Goal: Task Accomplishment & Management: Use online tool/utility

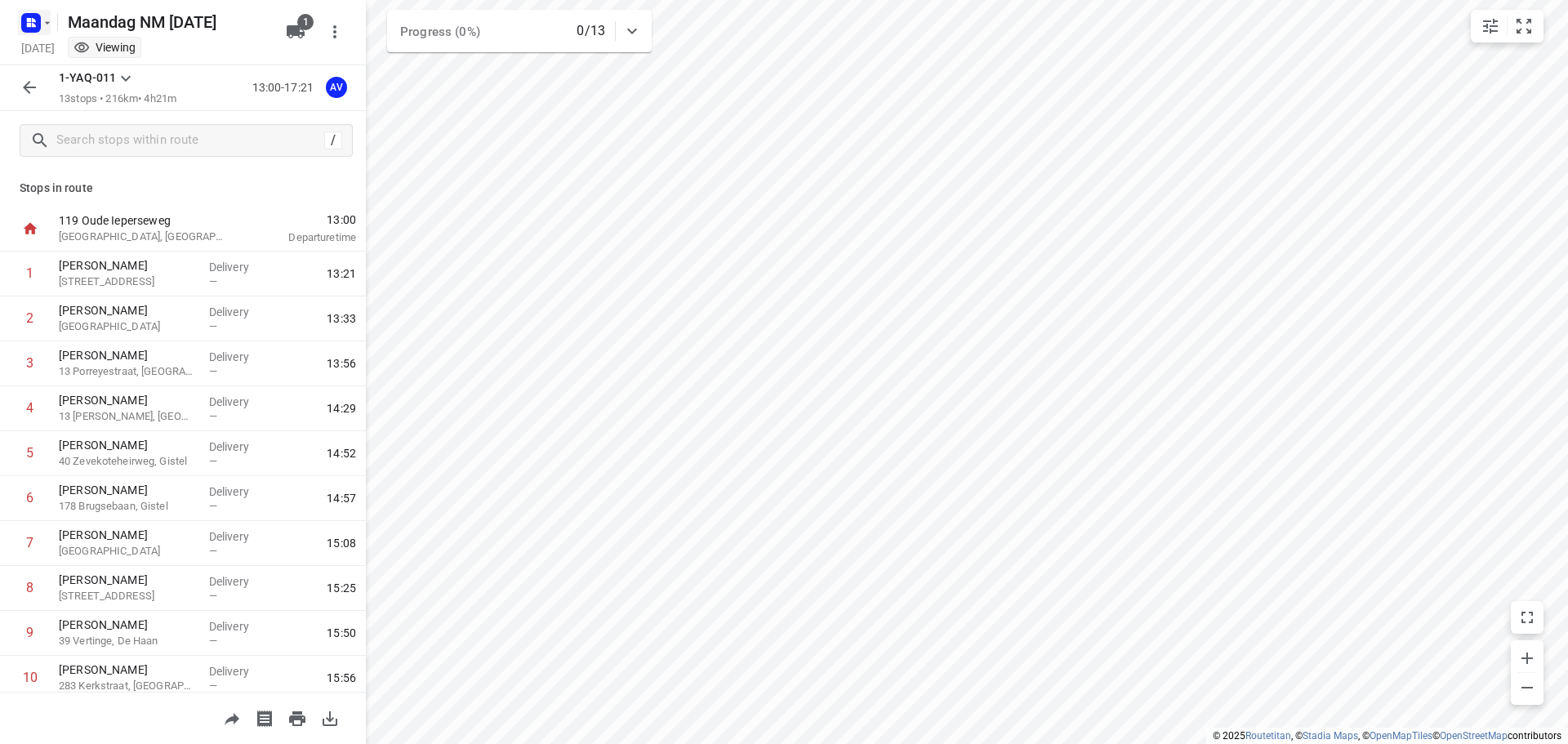
click at [40, 25] on button "button" at bounding box center [35, 23] width 33 height 26
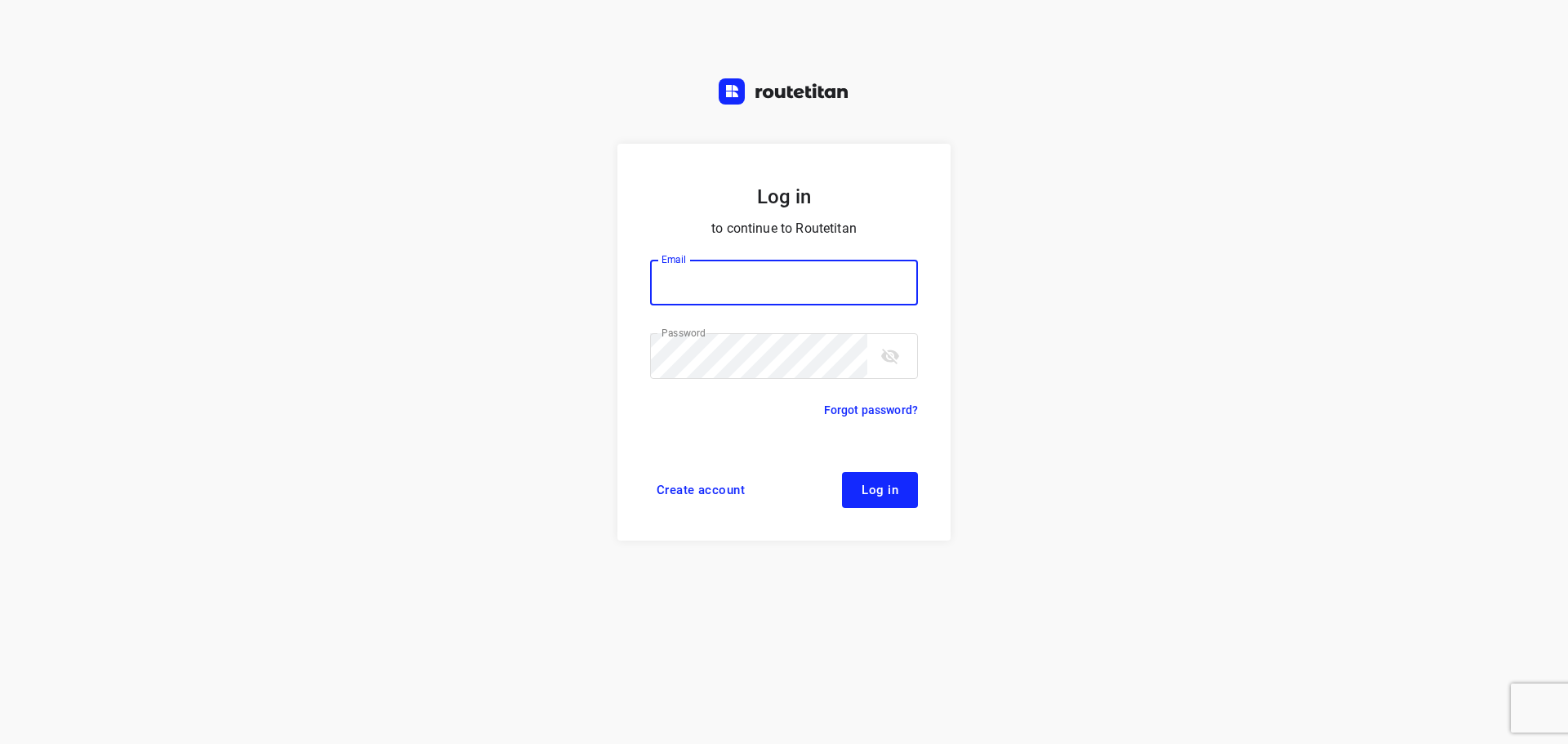
type input "didier@areco.be"
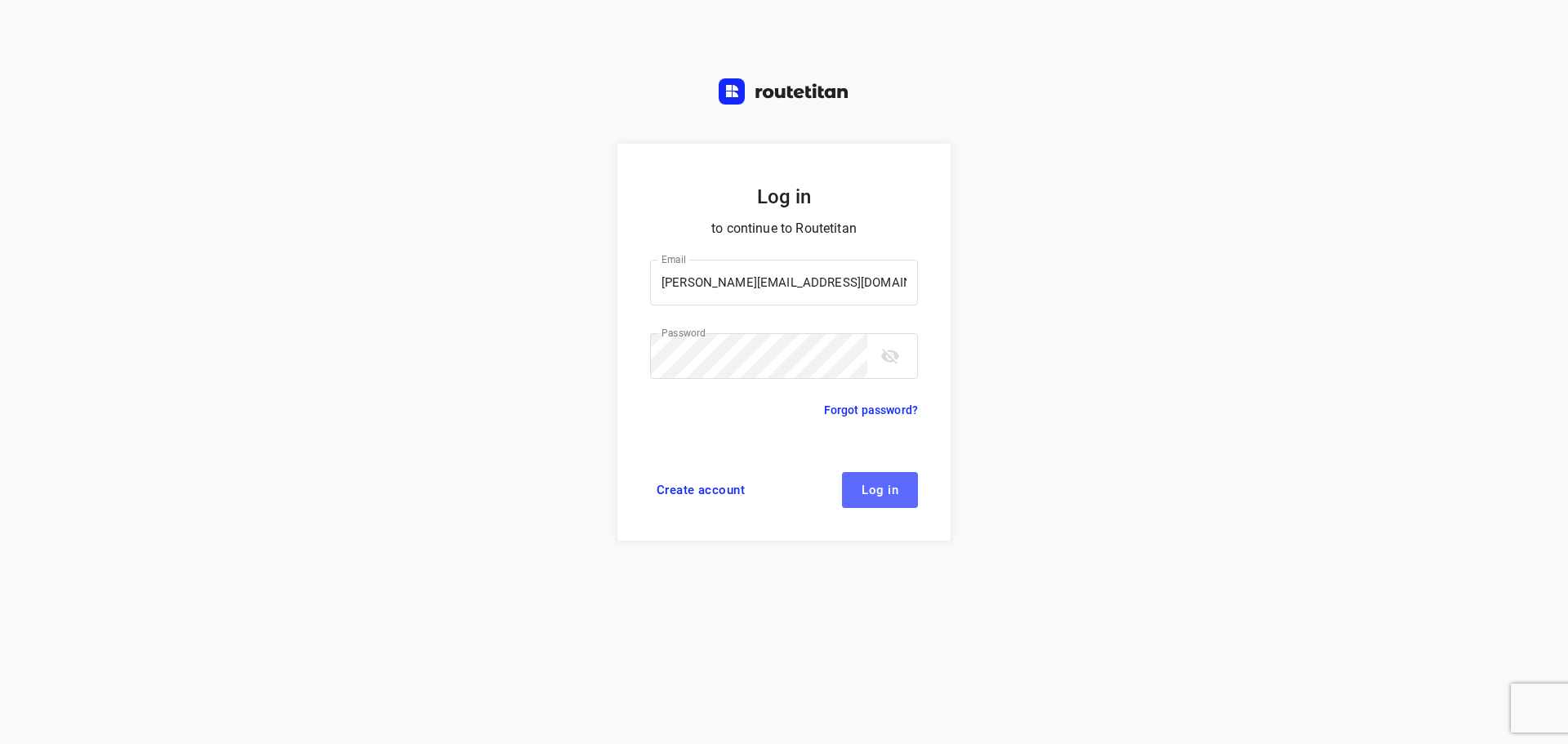
click at [886, 486] on span "Log in" at bounding box center [880, 490] width 36 height 13
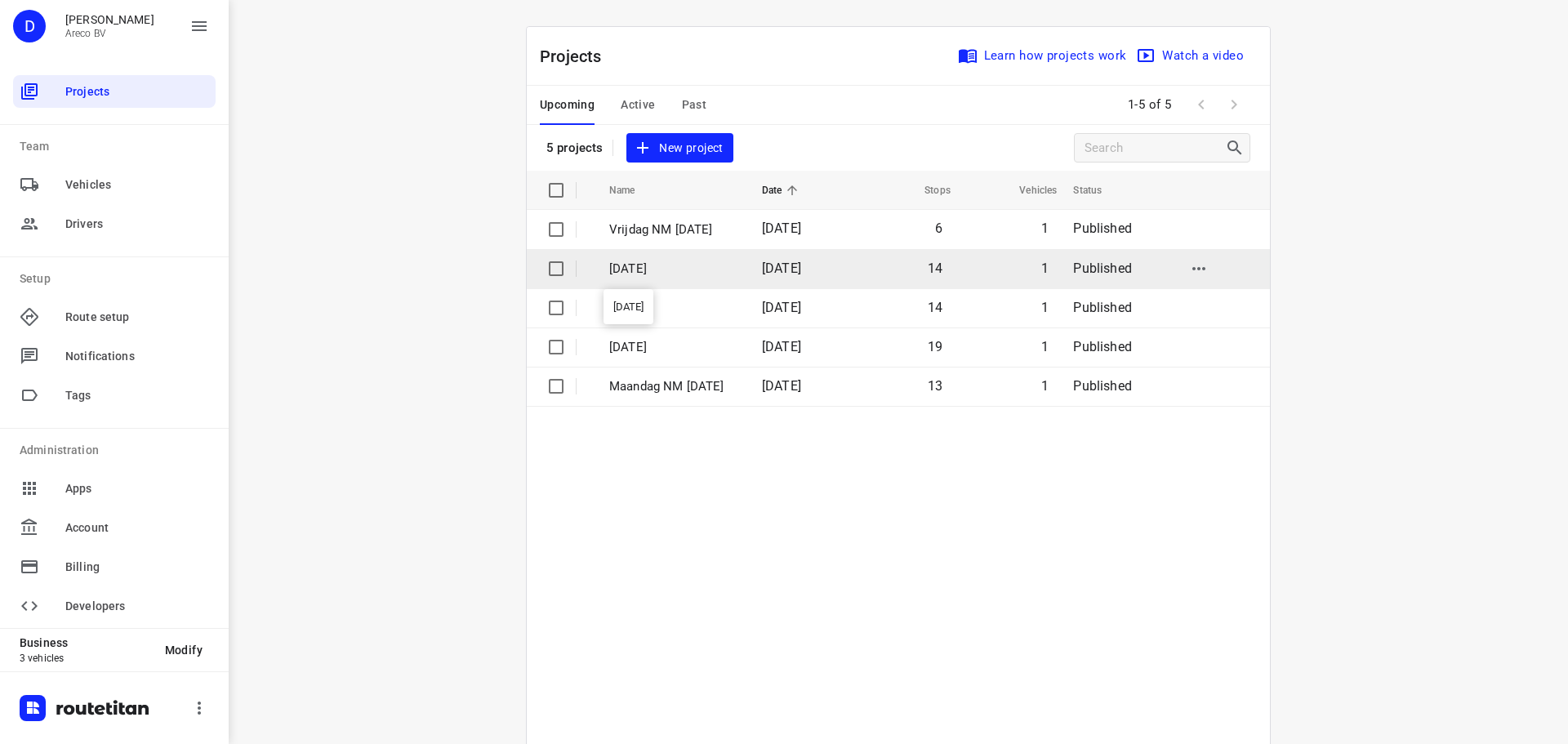
click at [738, 265] on p "[DATE]" at bounding box center [672, 268] width 128 height 19
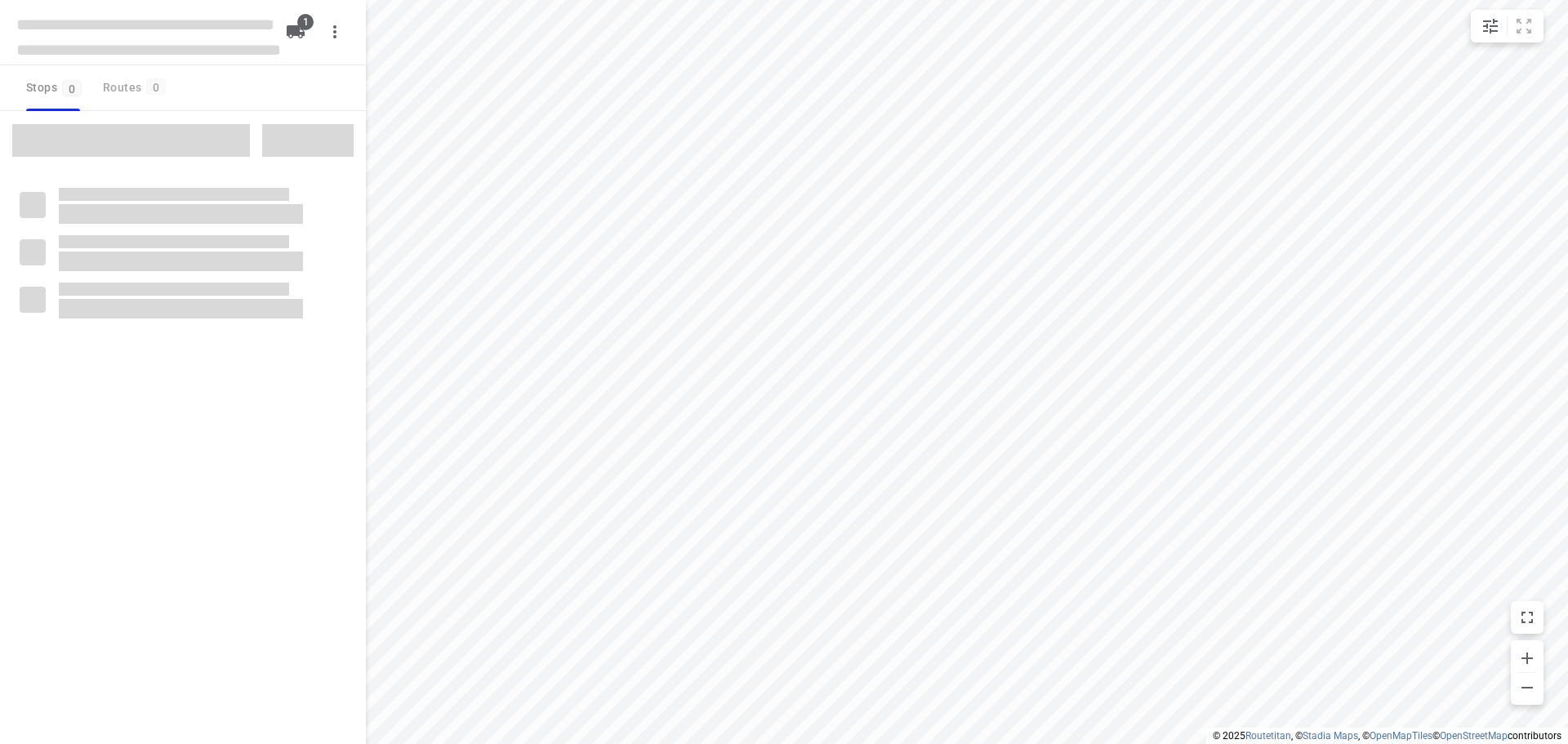
type input "distance"
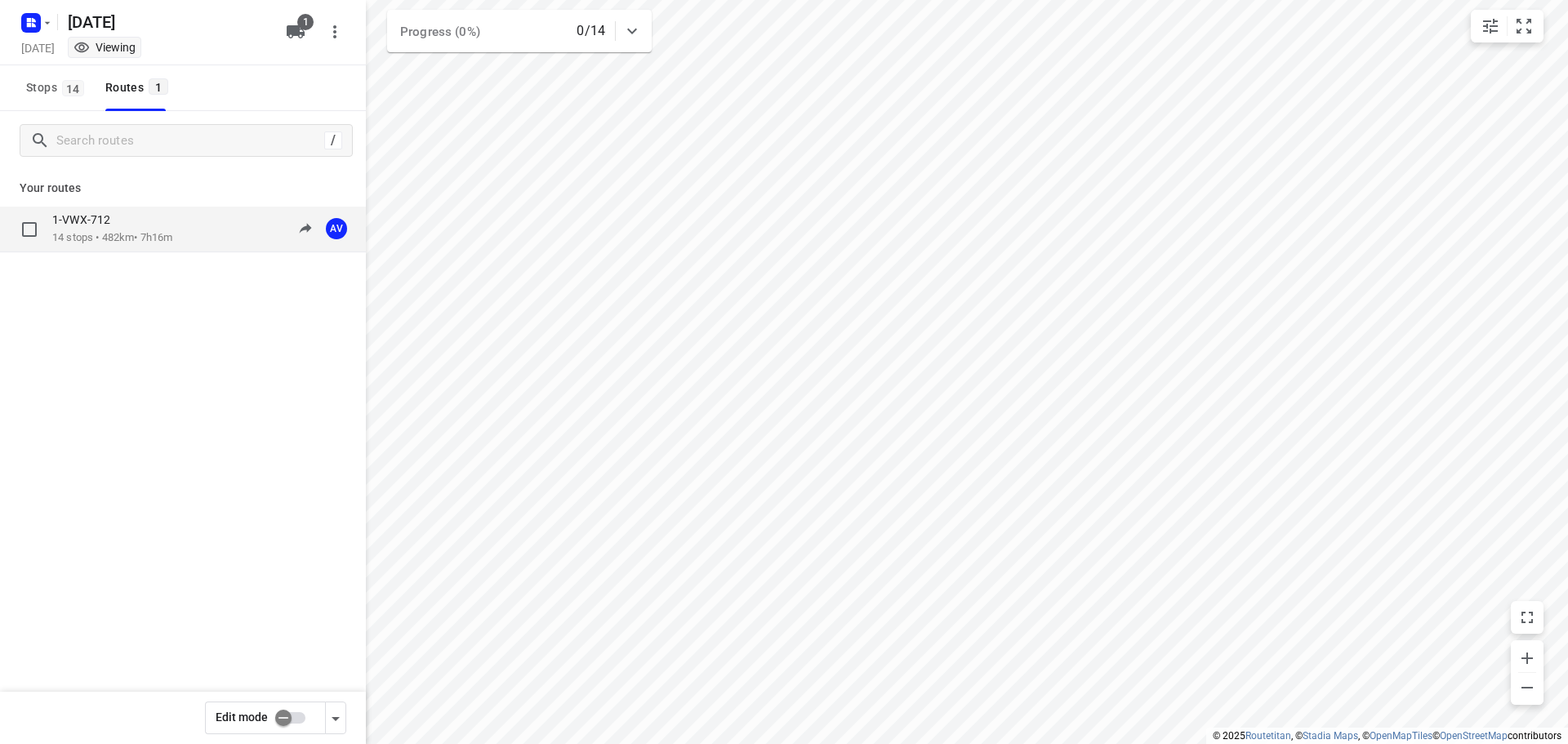
click at [173, 235] on p "14 stops • 482km • 7h16m" at bounding box center [112, 238] width 120 height 16
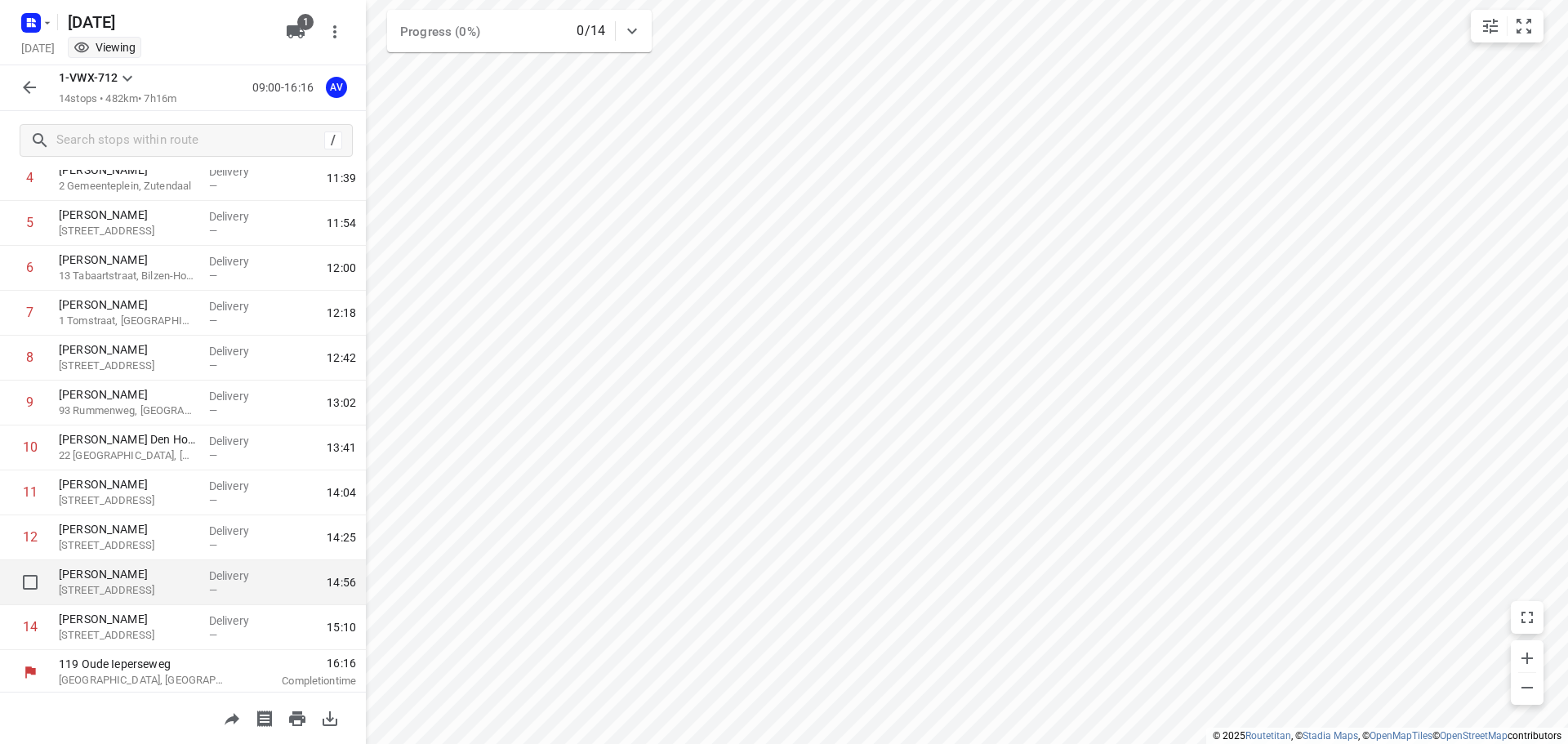
scroll to position [234, 0]
click at [34, 89] on icon "button" at bounding box center [30, 88] width 20 height 20
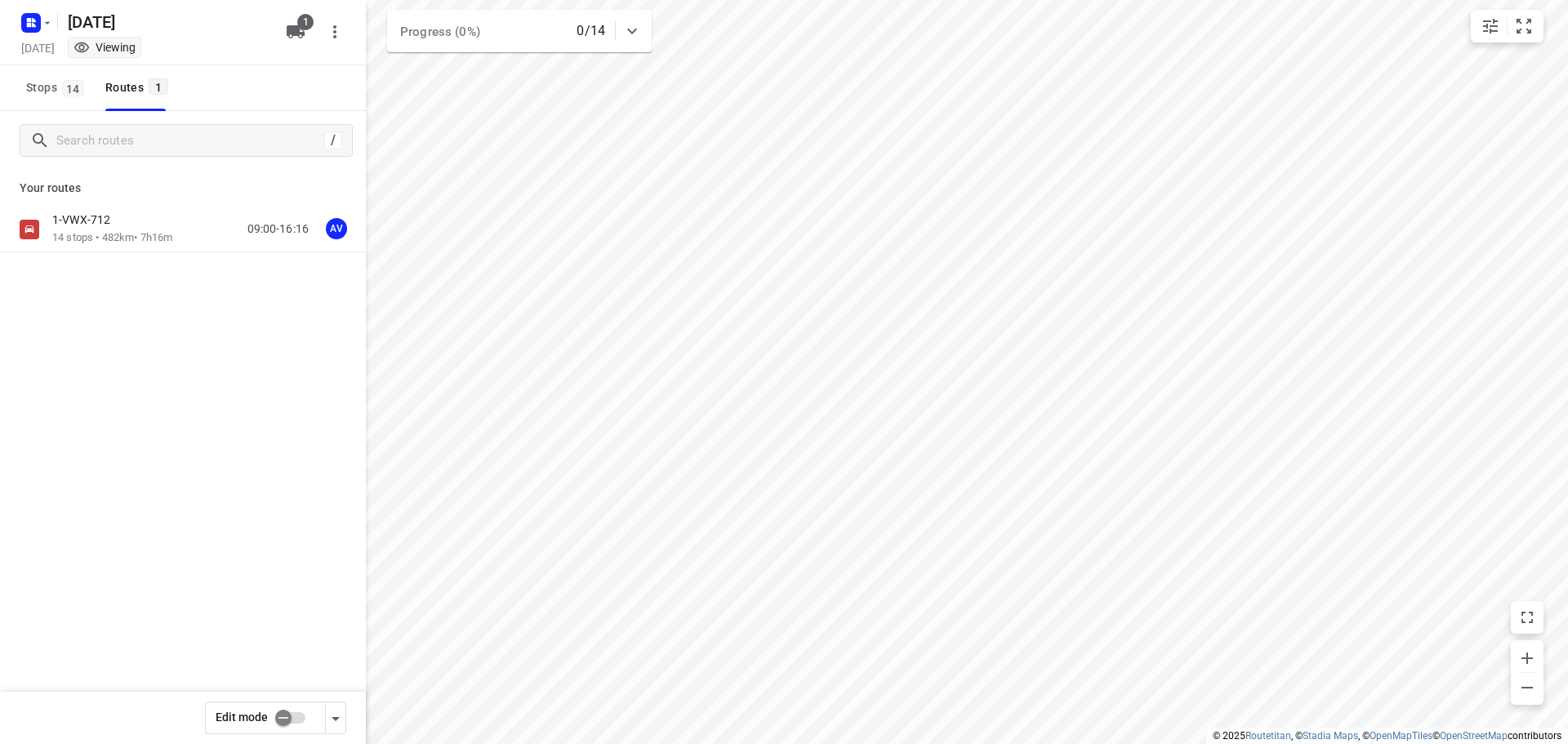
click at [299, 714] on input "checkbox" at bounding box center [283, 718] width 93 height 31
checkbox input "true"
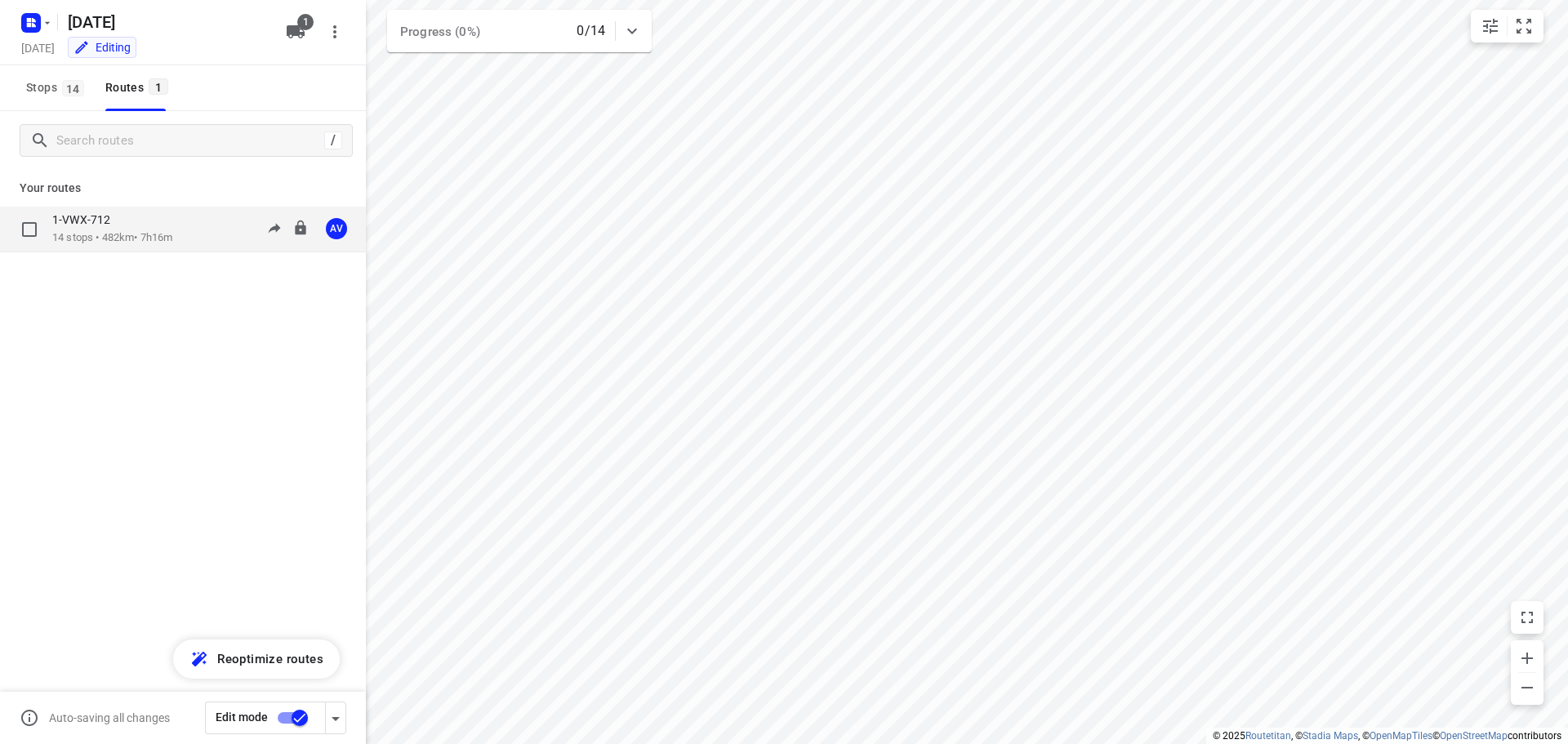
click at [192, 224] on div "1-VWX-712 14 stops • 482km • 7h16m 09:00-16:16 AV" at bounding box center [209, 229] width 314 height 34
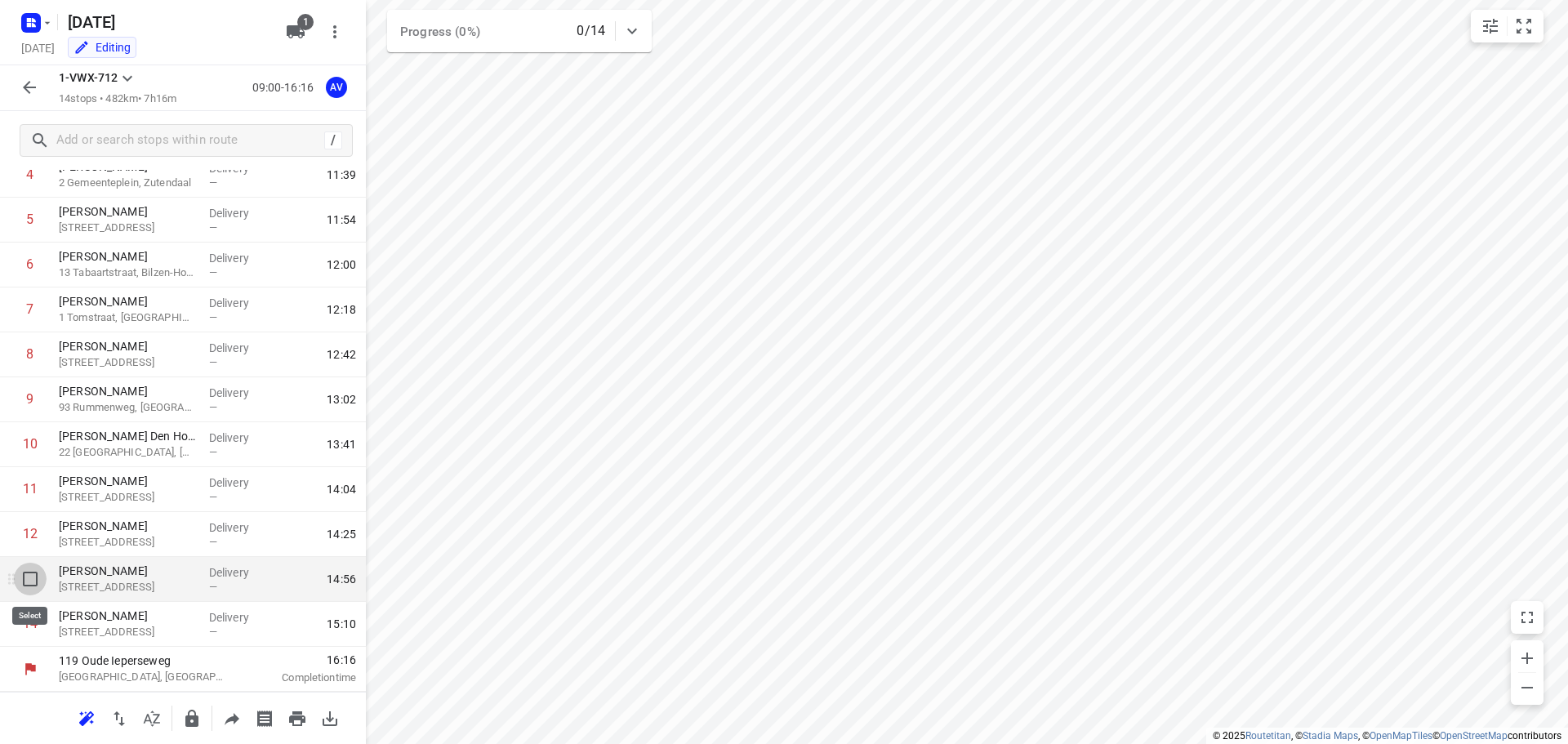
click at [31, 576] on input "checkbox" at bounding box center [31, 579] width 33 height 33
checkbox input "true"
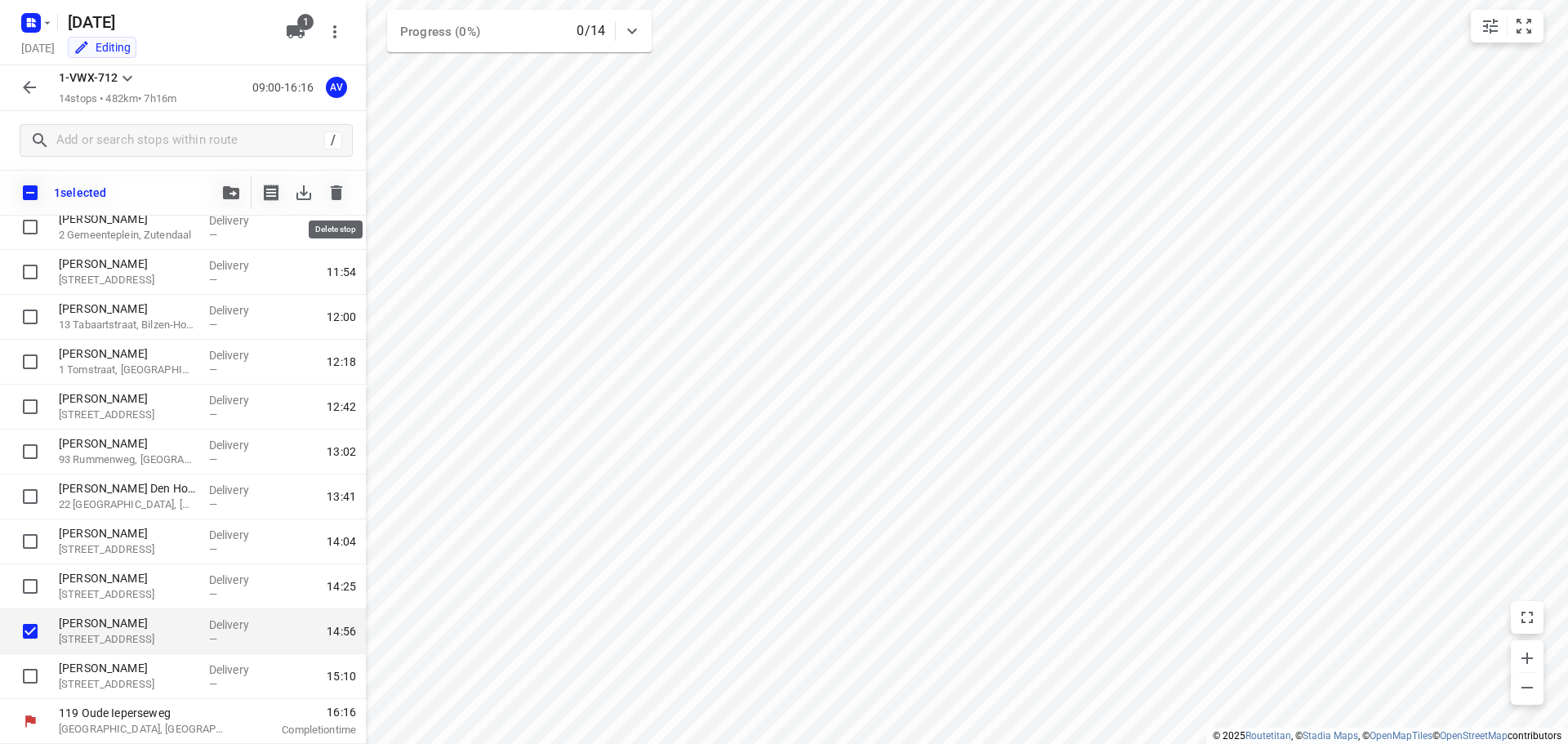
click at [335, 191] on icon "button" at bounding box center [336, 192] width 12 height 15
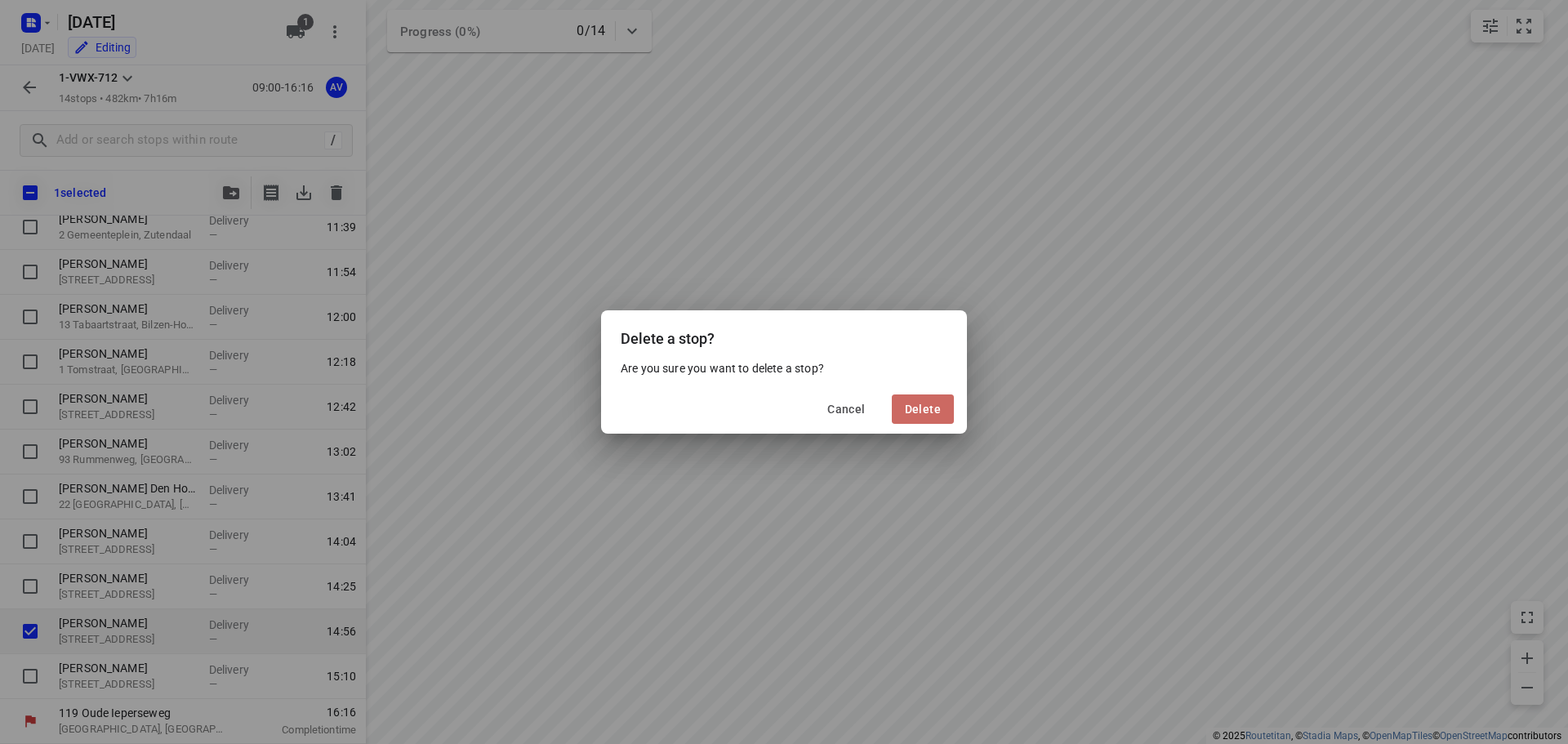
click at [918, 405] on span "Delete" at bounding box center [922, 409] width 36 height 13
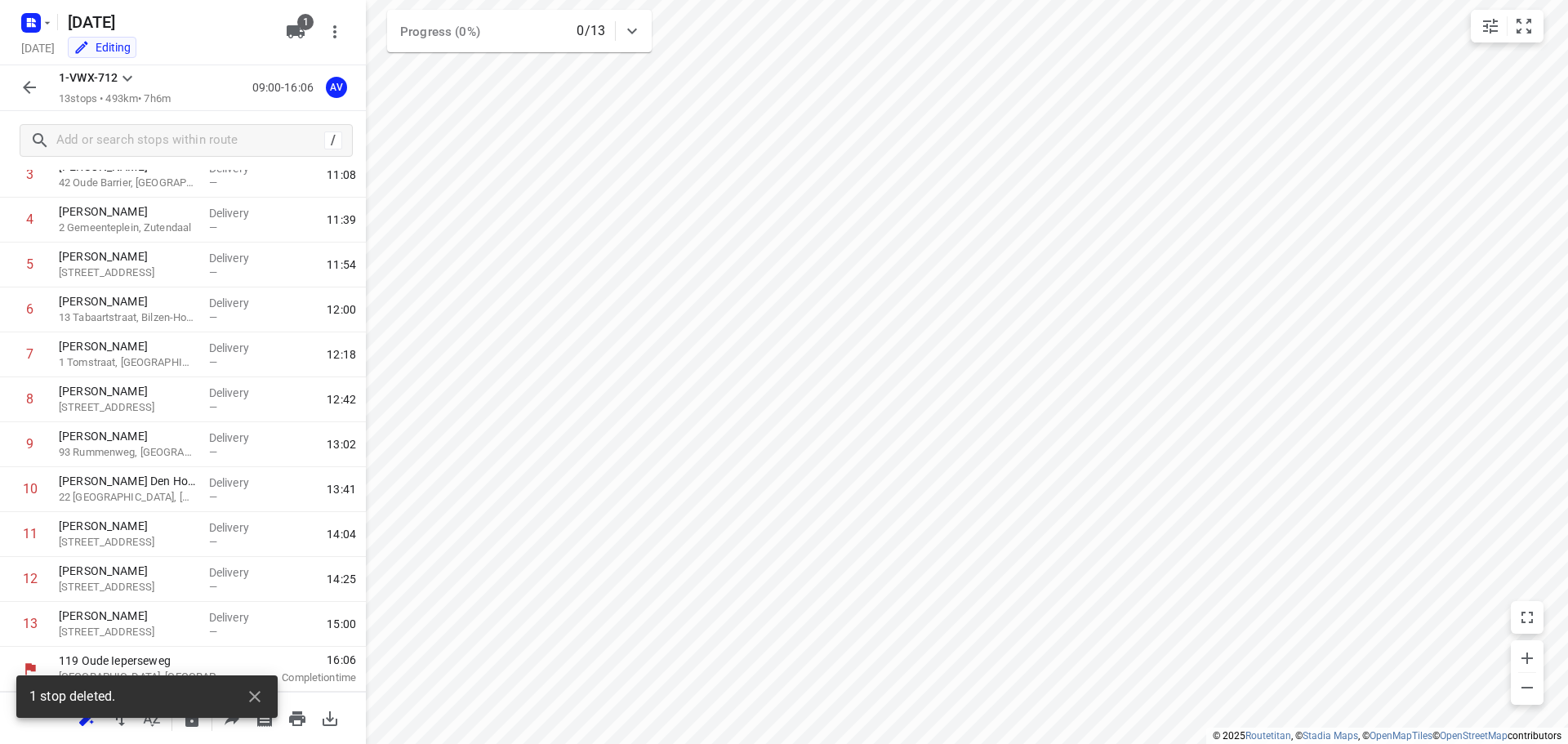
scroll to position [188, 0]
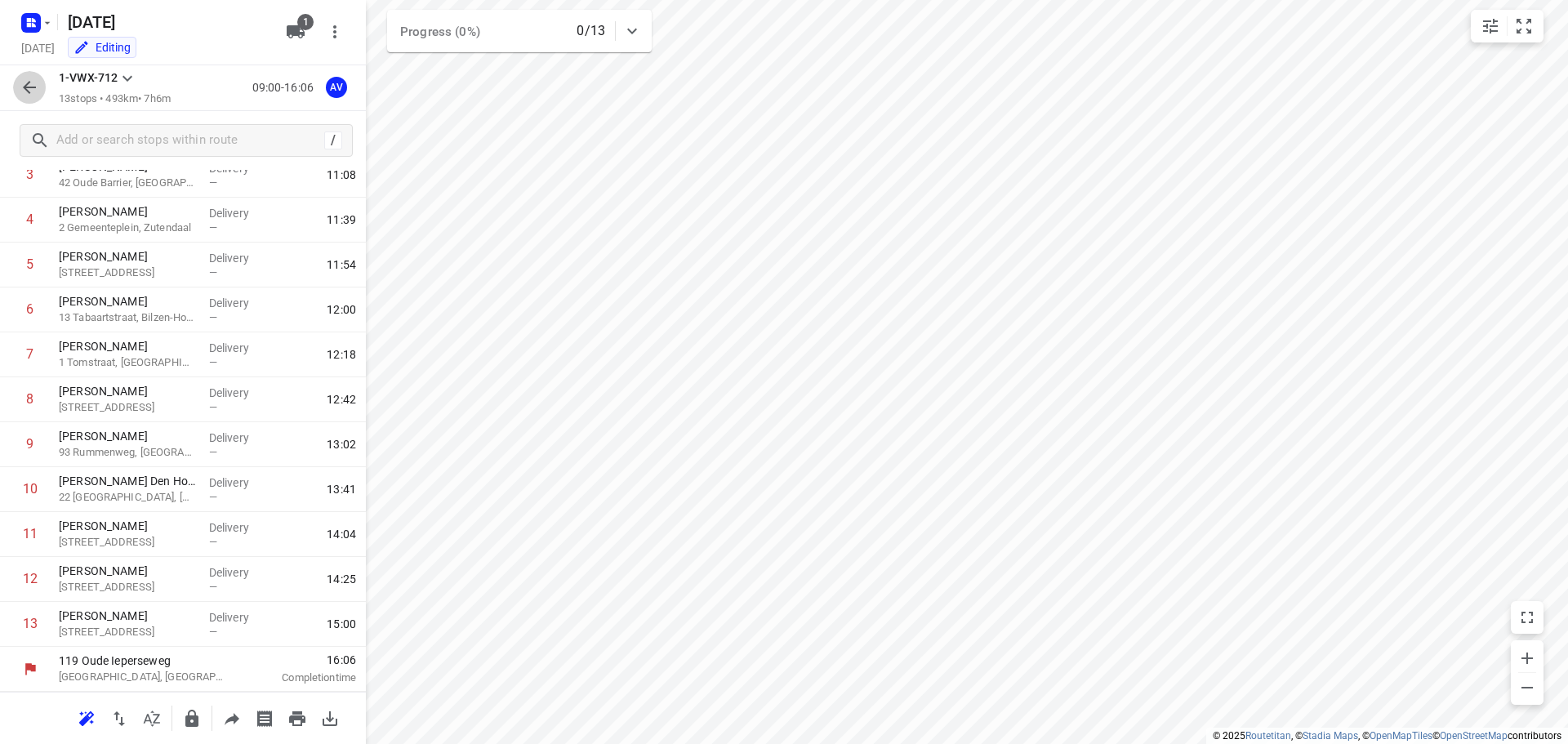
click at [24, 87] on icon "button" at bounding box center [30, 88] width 20 height 20
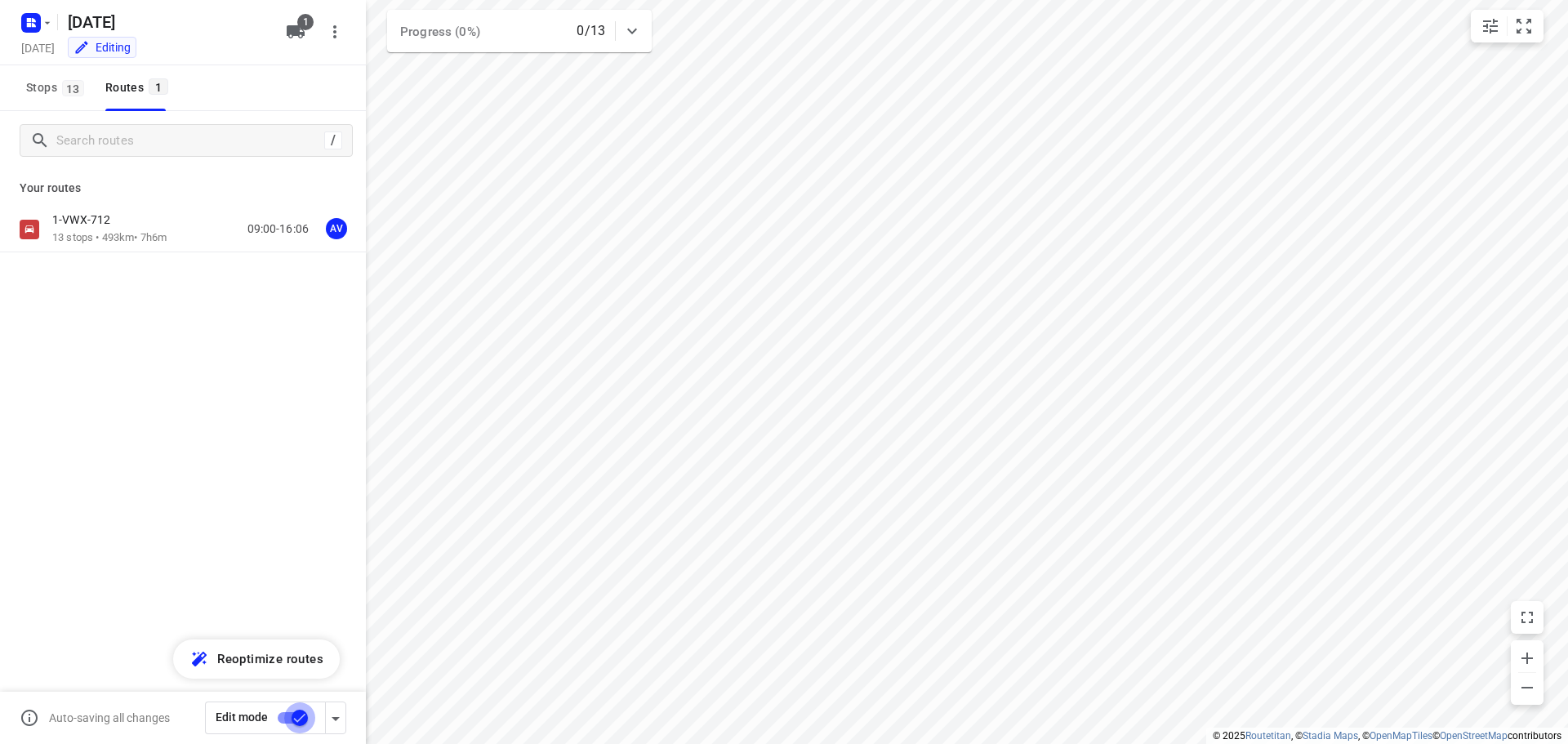
click at [286, 714] on input "checkbox" at bounding box center [299, 718] width 93 height 31
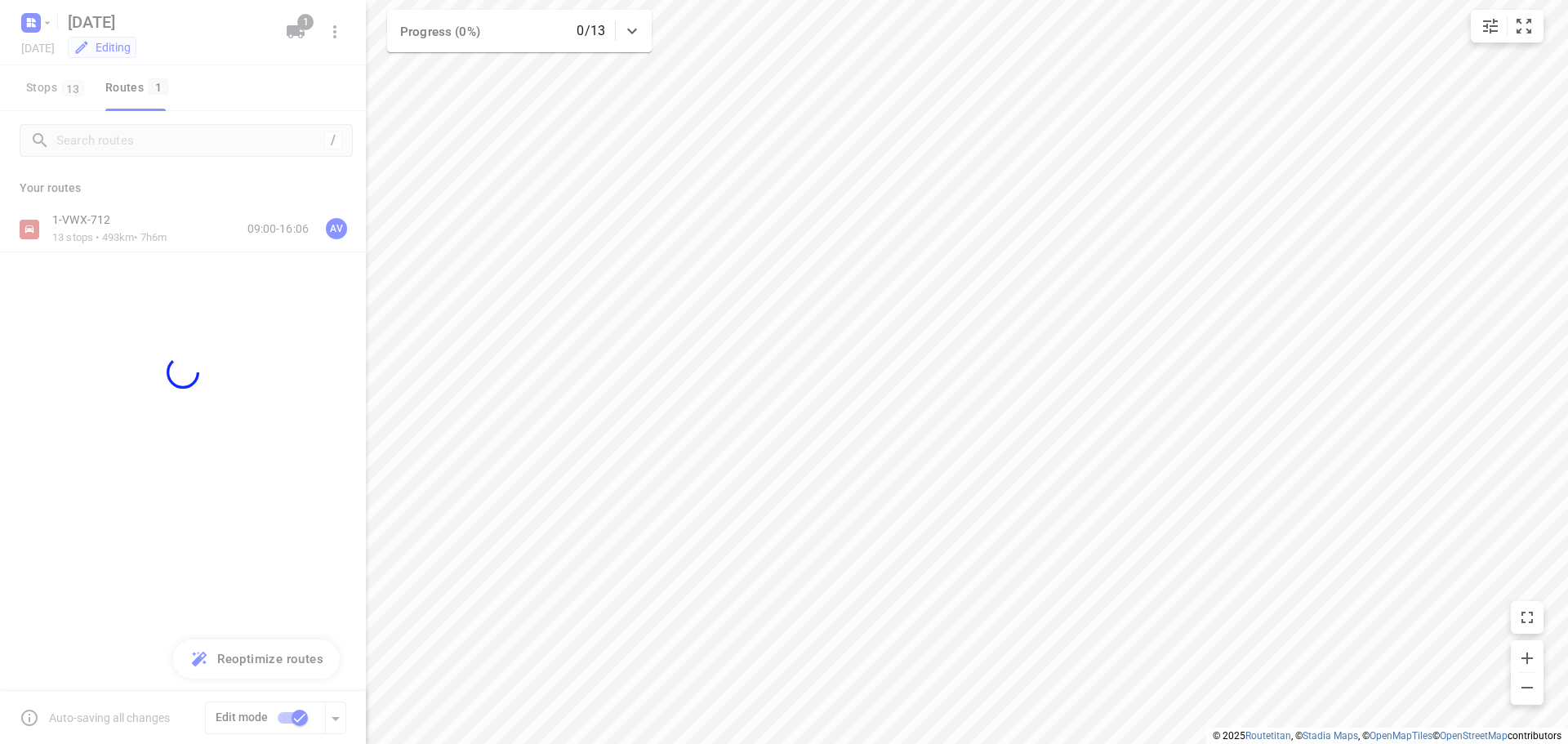
checkbox input "false"
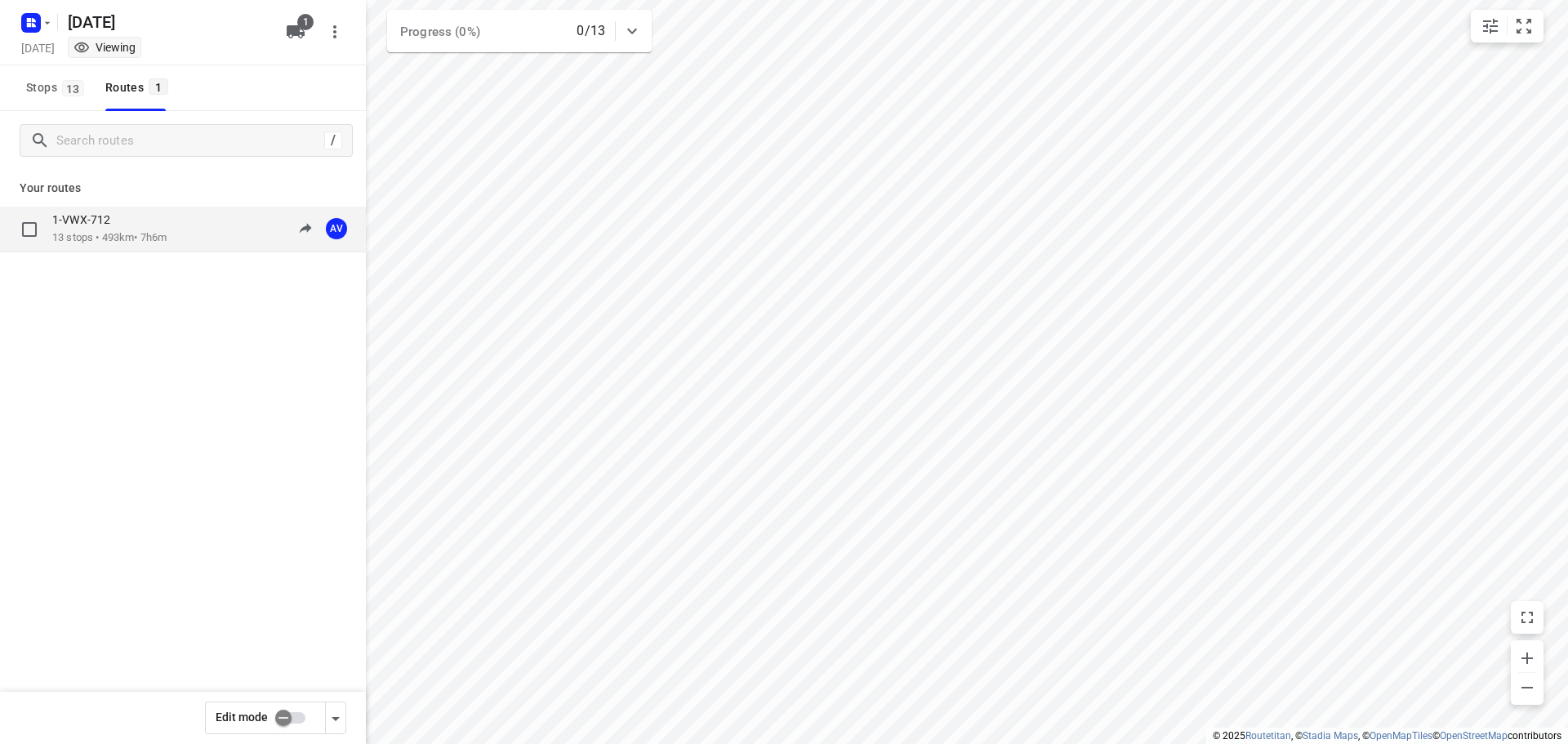
click at [211, 233] on div "1-VWX-712 13 stops • 493km • 7h6m 09:00-16:06 AV" at bounding box center [209, 229] width 314 height 34
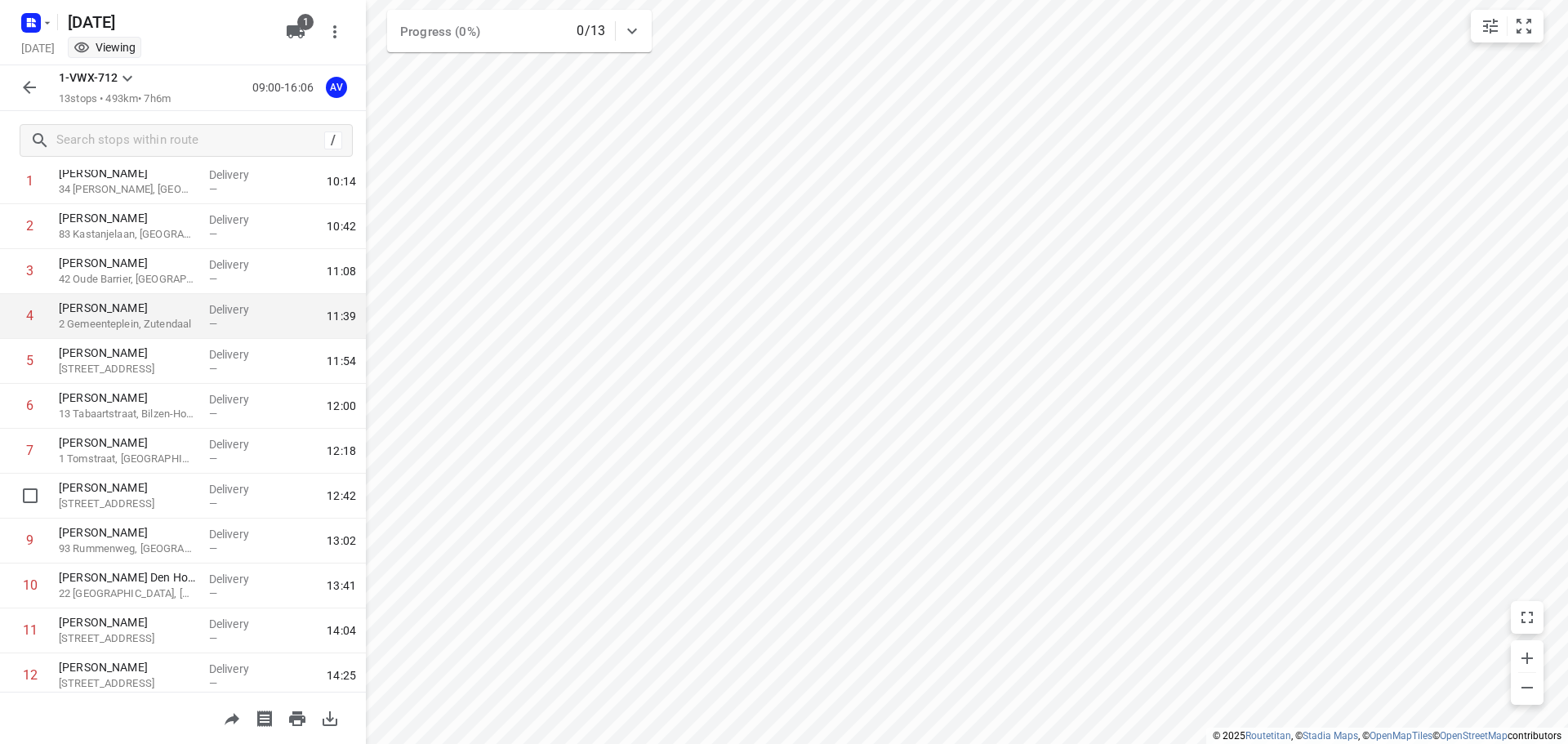
scroll to position [0, 0]
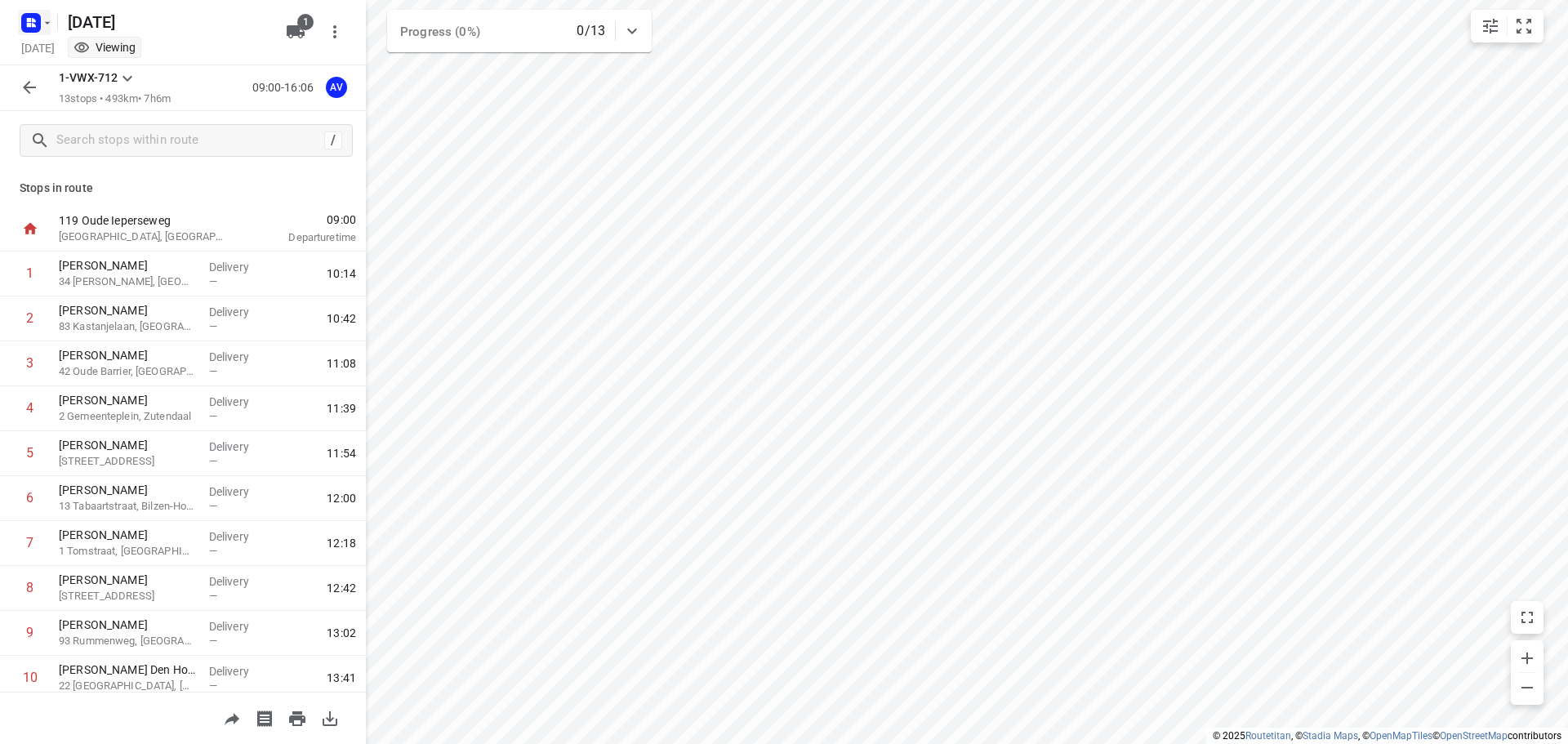
click at [38, 20] on rect "button" at bounding box center [31, 23] width 20 height 20
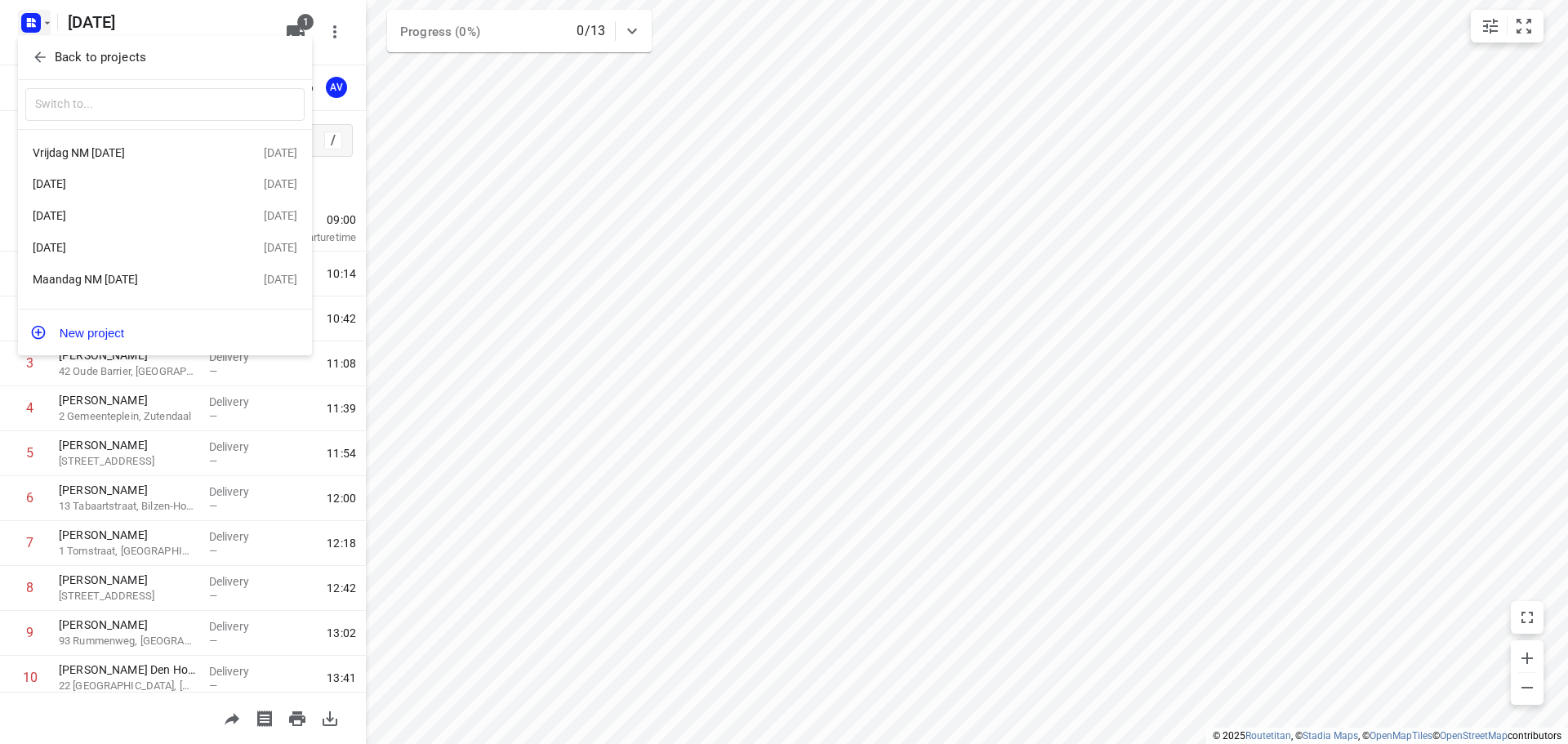
click at [145, 211] on div "[DATE]" at bounding box center [126, 216] width 188 height 13
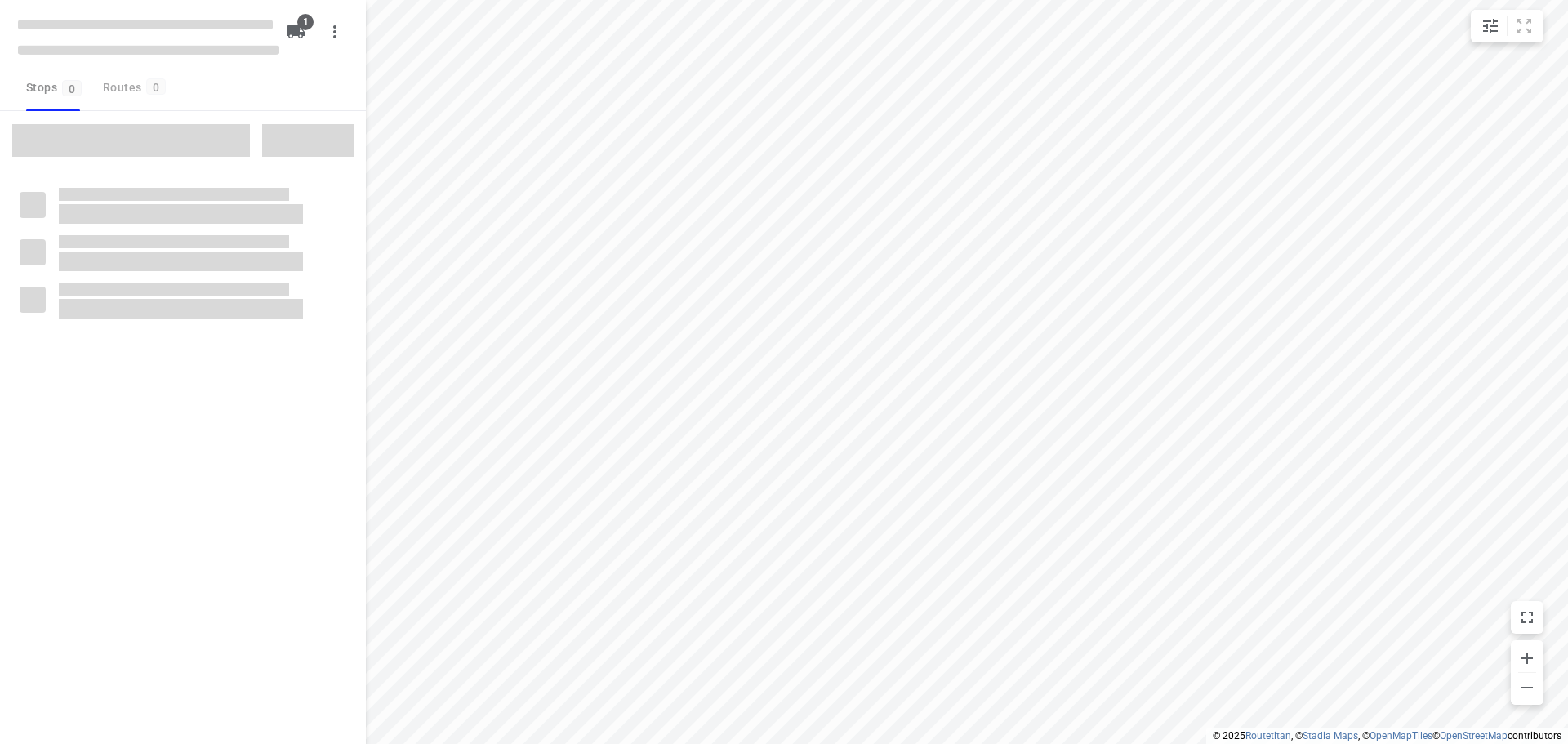
type input "distance"
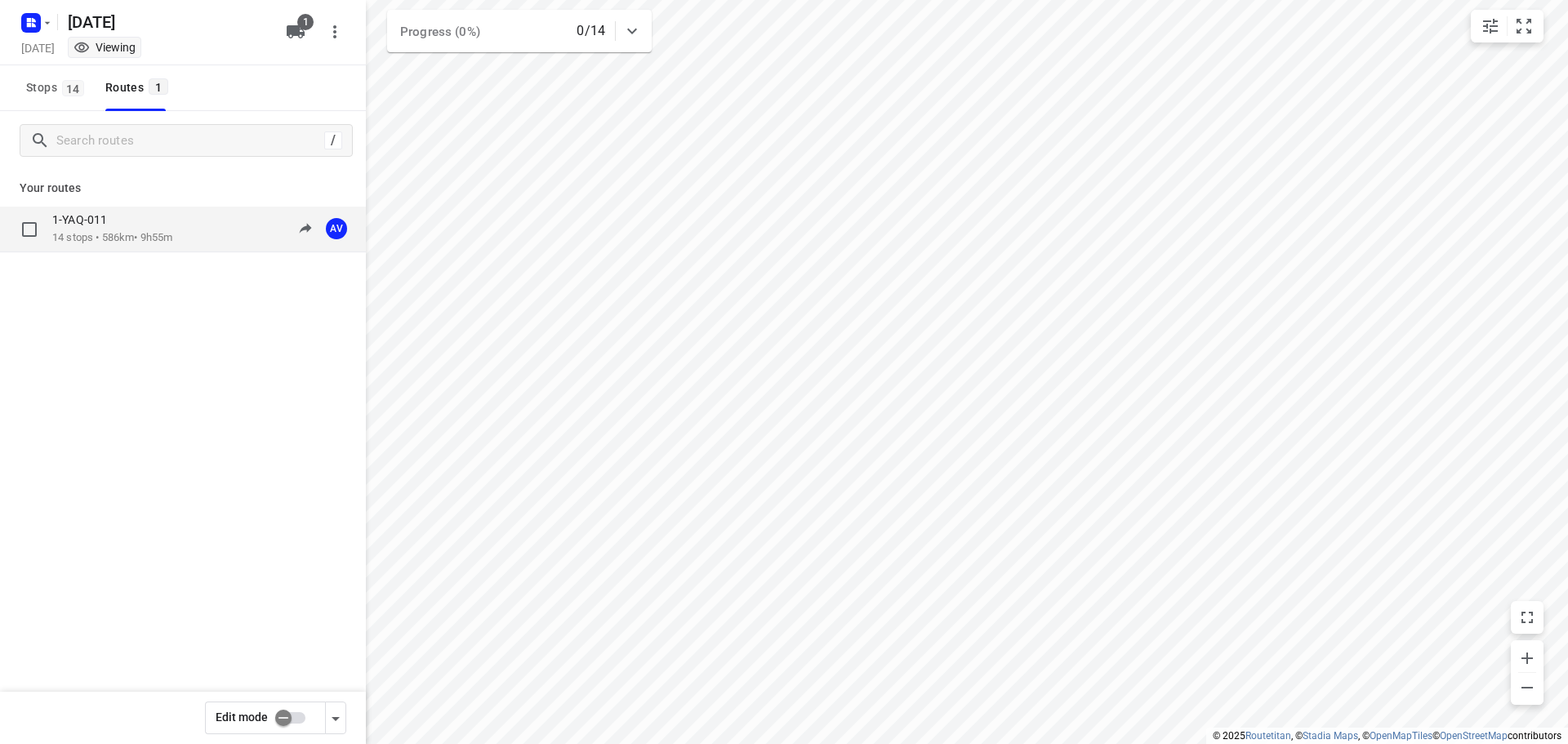
click at [179, 234] on div "1-YAQ-011 14 stops • 586km • 9h55m 09:00-18:55 AV" at bounding box center [209, 229] width 314 height 34
